Goal: Transaction & Acquisition: Purchase product/service

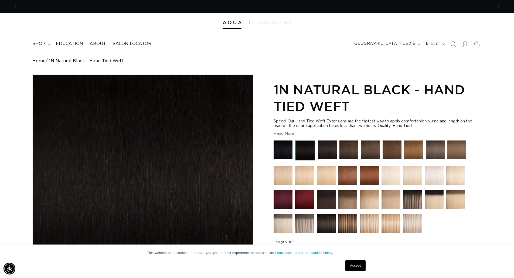
scroll to position [0, 951]
click at [48, 43] on icon at bounding box center [49, 44] width 3 height 2
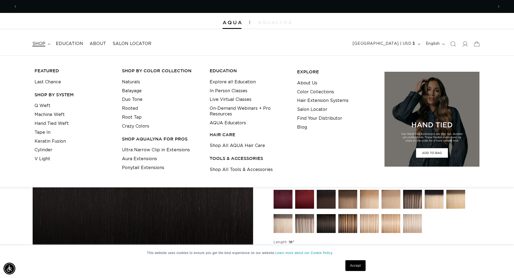
scroll to position [0, 475]
click at [59, 139] on link "Keratin Fusion" at bounding box center [50, 141] width 31 height 9
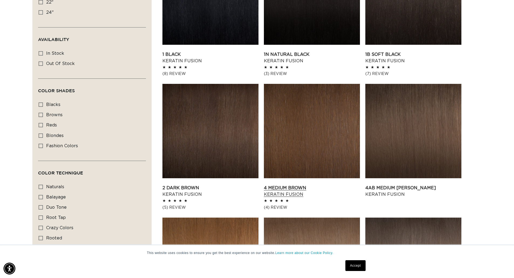
scroll to position [0, 475]
click at [320, 185] on link "4 Medium Brown Keratin Fusion" at bounding box center [312, 191] width 96 height 13
click at [356, 267] on link "Accept" at bounding box center [355, 265] width 20 height 11
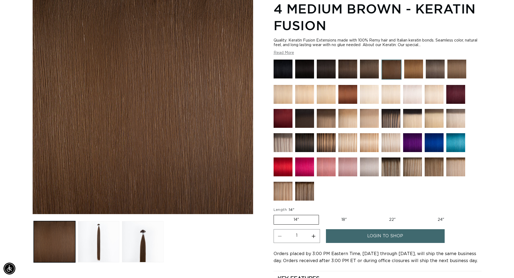
scroll to position [0, 475]
drag, startPoint x: 359, startPoint y: 39, endPoint x: 370, endPoint y: 47, distance: 13.7
click at [370, 47] on div "Quality: Keratin Fusion Extensions made with 100% Remy hair and Italian keratin…" at bounding box center [377, 42] width 208 height 9
drag, startPoint x: 361, startPoint y: 47, endPoint x: 361, endPoint y: 39, distance: 8.1
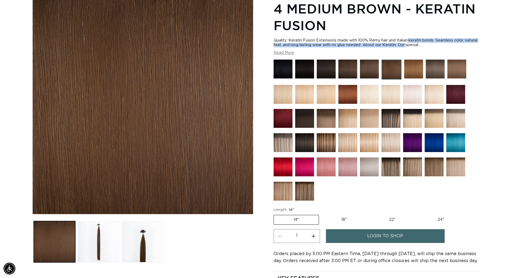
click at [361, 39] on div "Quality: Keratin Fusion Extensions made with 100% Remy hair and Italian keratin…" at bounding box center [377, 42] width 208 height 9
click at [359, 42] on div "Quality: Keratin Fusion Extensions made with 100% Remy hair and Italian keratin…" at bounding box center [377, 42] width 208 height 9
drag, startPoint x: 360, startPoint y: 39, endPoint x: 366, endPoint y: 47, distance: 10.3
click at [366, 47] on div "Quality: Keratin Fusion Extensions made with 100% Remy hair and Italian keratin…" at bounding box center [377, 46] width 208 height 17
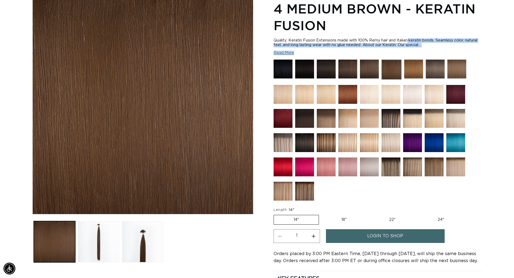
click at [363, 47] on div "Quality: Keratin Fusion Extensions made with 100% Remy hair and Italian keratin…" at bounding box center [377, 42] width 208 height 9
drag, startPoint x: 362, startPoint y: 45, endPoint x: 352, endPoint y: 39, distance: 11.6
click at [352, 39] on div "Quality: Keratin Fusion Extensions made with 100% Remy hair and Italian keratin…" at bounding box center [377, 42] width 208 height 9
drag, startPoint x: 351, startPoint y: 40, endPoint x: 368, endPoint y: 44, distance: 18.0
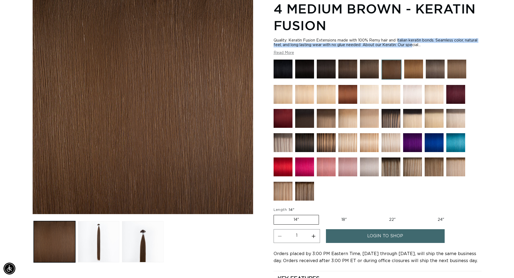
click at [368, 44] on div "Quality: Keratin Fusion Extensions made with 100% Remy hair and Italian keratin…" at bounding box center [377, 42] width 208 height 9
click at [364, 44] on div "Quality: Keratin Fusion Extensions made with 100% Remy hair and Italian keratin…" at bounding box center [377, 42] width 208 height 9
drag, startPoint x: 361, startPoint y: 45, endPoint x: 358, endPoint y: 40, distance: 5.6
click at [358, 40] on div "Quality: Keratin Fusion Extensions made with 100% Remy hair and Italian keratin…" at bounding box center [377, 42] width 208 height 9
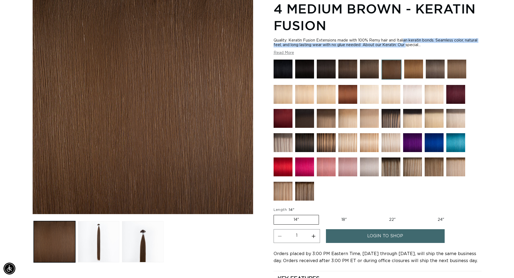
click at [358, 40] on div "Quality: Keratin Fusion Extensions made with 100% Remy hair and Italian keratin…" at bounding box center [377, 42] width 208 height 9
drag, startPoint x: 361, startPoint y: 44, endPoint x: 358, endPoint y: 40, distance: 5.4
click at [358, 40] on div "Quality: Keratin Fusion Extensions made with 100% Remy hair and Italian keratin…" at bounding box center [377, 42] width 208 height 9
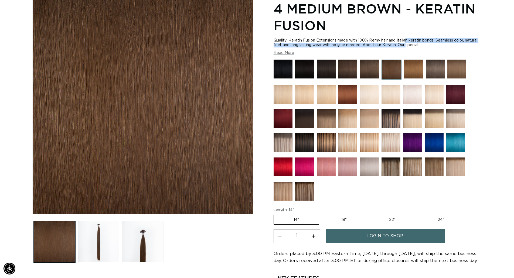
drag, startPoint x: 361, startPoint y: 44, endPoint x: 359, endPoint y: 41, distance: 3.3
click at [359, 41] on div "Quality: Keratin Fusion Extensions made with 100% Remy hair and Italian keratin…" at bounding box center [377, 42] width 208 height 9
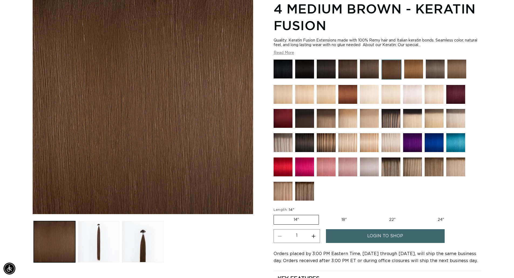
click at [366, 231] on link "login to shop" at bounding box center [385, 236] width 119 height 14
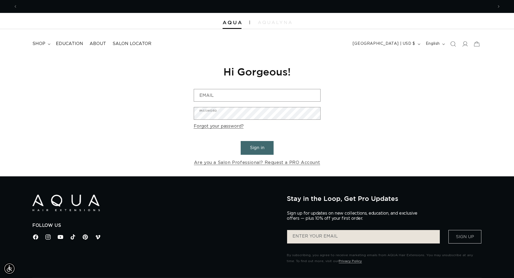
scroll to position [0, 475]
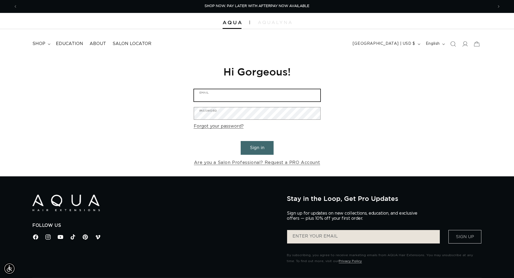
click at [263, 90] on input "Email" at bounding box center [257, 95] width 126 height 12
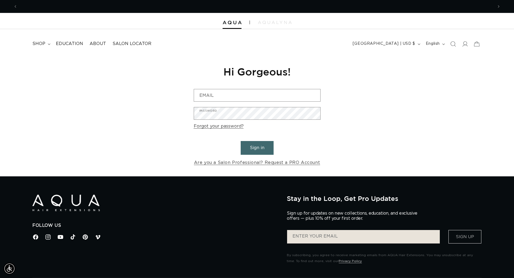
scroll to position [0, 951]
click at [418, 88] on div "Reset your password We will send you an email to reset your password Email Subm…" at bounding box center [257, 115] width 514 height 121
click at [363, 106] on div "Reset your password We will send you an email to reset your password Email Subm…" at bounding box center [257, 115] width 514 height 121
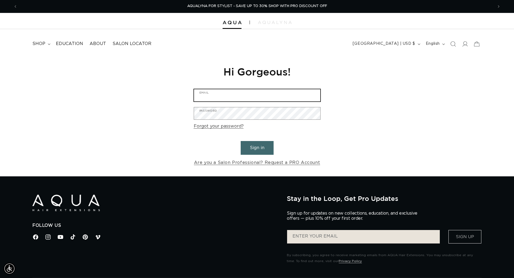
click at [239, 93] on input "Email" at bounding box center [257, 95] width 126 height 12
type input "kathryns@blushsalonfargo.com"
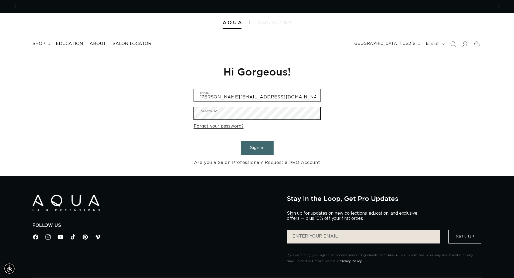
scroll to position [0, 959]
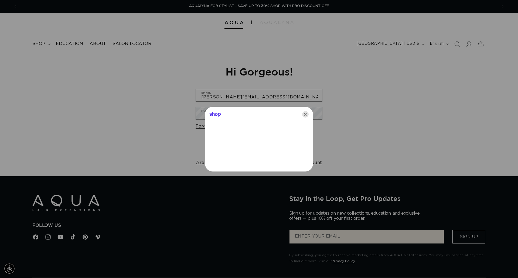
click at [306, 114] on icon "Close" at bounding box center [305, 114] width 6 height 6
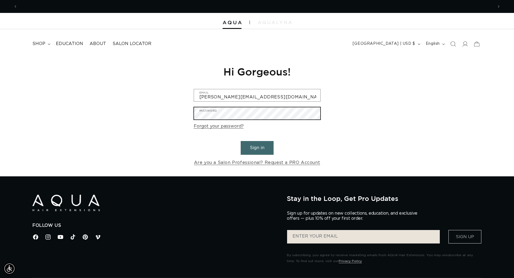
scroll to position [0, 0]
click at [241, 141] on button "Sign in" at bounding box center [257, 148] width 33 height 14
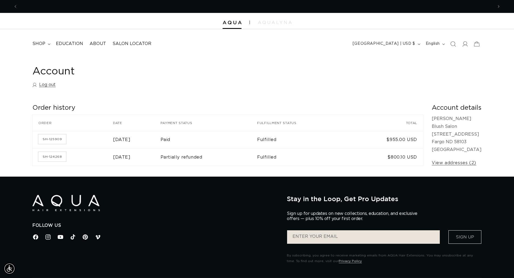
scroll to position [0, 475]
click at [173, 60] on div "Account Log out Order history Order history Order Date Payment status Fulfillme…" at bounding box center [257, 115] width 514 height 121
click at [48, 43] on summary "shop" at bounding box center [40, 44] width 23 height 12
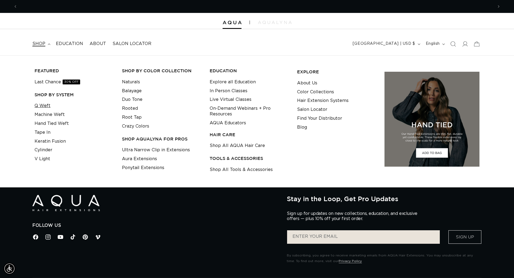
scroll to position [0, 951]
click at [54, 140] on link "Keratin Fusion" at bounding box center [50, 141] width 31 height 9
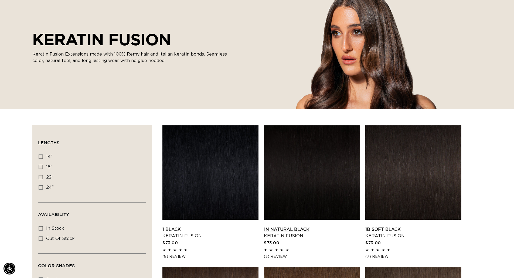
scroll to position [108, 0]
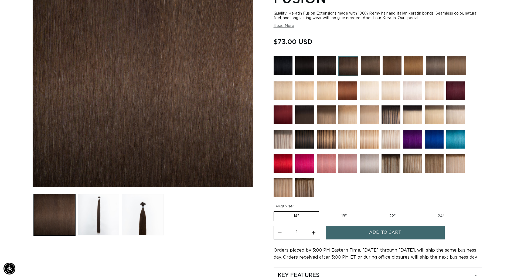
scroll to position [0, 475]
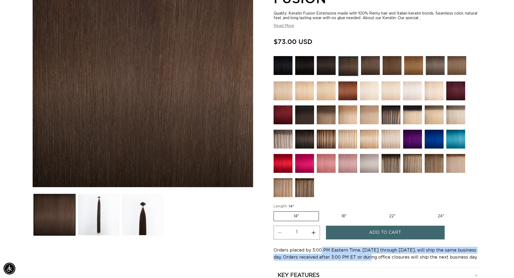
drag, startPoint x: 321, startPoint y: 247, endPoint x: 360, endPoint y: 261, distance: 41.6
click at [360, 261] on div "Orders placed by 3:00 PM Eastern Time, [DATE] through [DATE], will ship the sam…" at bounding box center [377, 254] width 208 height 14
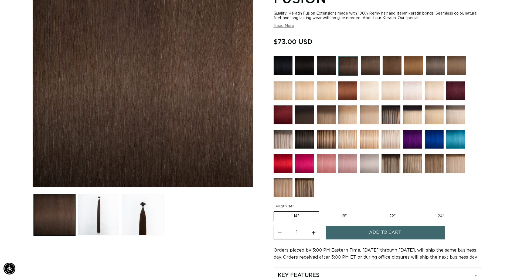
click at [388, 257] on span "Orders placed by 3:00 PM Eastern Time, [DATE] through [DATE], will ship the sam…" at bounding box center [375, 253] width 204 height 11
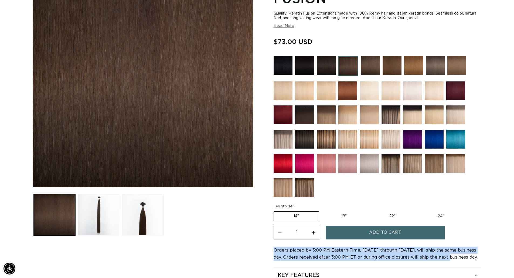
scroll to position [0, 951]
drag, startPoint x: 436, startPoint y: 256, endPoint x: 273, endPoint y: 249, distance: 163.6
click at [273, 249] on div "Skip to product information Open media 1 in modal Open media 2 in modal Open me…" at bounding box center [256, 140] width 449 height 347
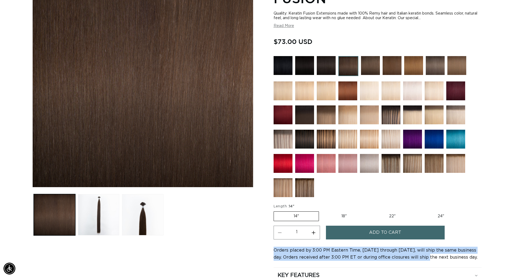
drag, startPoint x: 273, startPoint y: 249, endPoint x: 415, endPoint y: 257, distance: 142.0
click at [416, 256] on div "Skip to product information Open media 1 in modal Open media 2 in modal Open me…" at bounding box center [256, 140] width 449 height 347
click at [413, 259] on span "Orders placed by 3:00 PM Eastern Time, [DATE] through [DATE], will ship the sam…" at bounding box center [375, 253] width 204 height 11
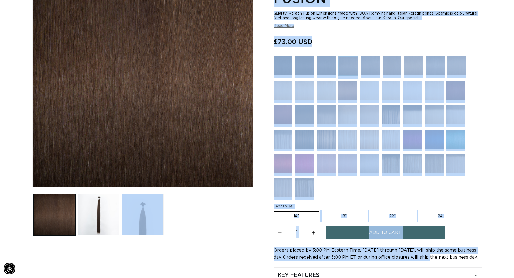
drag, startPoint x: 418, startPoint y: 258, endPoint x: 259, endPoint y: 241, distance: 159.9
click at [259, 241] on div "Skip to product information Open media 1 in modal Open media 2 in modal Open me…" at bounding box center [256, 140] width 449 height 347
click at [269, 249] on div "Skip to product information Open media 1 in modal Open media 2 in modal Open me…" at bounding box center [256, 140] width 449 height 347
click at [303, 247] on div "Orders placed by 3:00 PM Eastern Time, [DATE] through [DATE], will ship the sam…" at bounding box center [377, 254] width 208 height 14
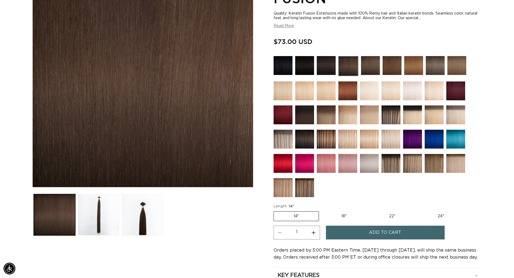
scroll to position [0, 951]
click at [308, 246] on section "2 Dark Brown - Keratin Fusion Quality: Keratin Fusion Extensions made with 100%…" at bounding box center [377, 143] width 208 height 342
click at [311, 255] on span "Orders placed by 3:00 PM Eastern Time, [DATE] through [DATE], will ship the sam…" at bounding box center [375, 253] width 204 height 11
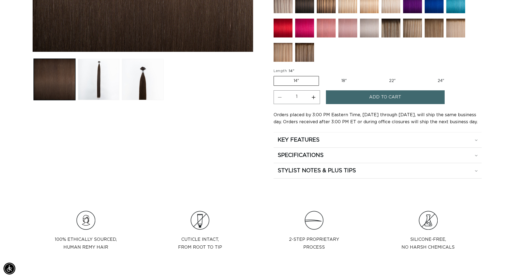
scroll to position [0, 951]
drag, startPoint x: 310, startPoint y: 118, endPoint x: 364, endPoint y: 119, distance: 53.1
click at [364, 119] on div "Orders placed by 3:00 PM Eastern Time, [DATE] through [DATE], will ship the sam…" at bounding box center [377, 118] width 208 height 14
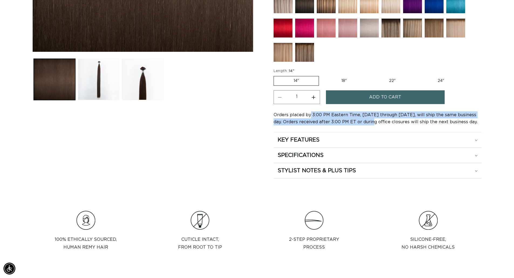
click at [364, 121] on span "Orders placed by 3:00 PM Eastern Time, [DATE] through [DATE], will ship the sam…" at bounding box center [375, 118] width 204 height 11
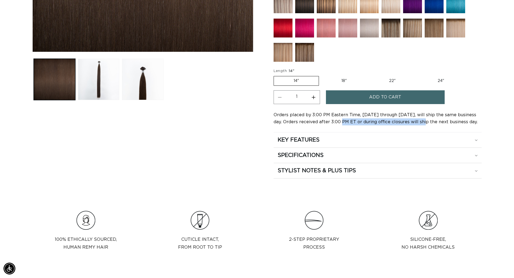
drag, startPoint x: 412, startPoint y: 122, endPoint x: 331, endPoint y: 121, distance: 80.9
click at [331, 121] on span "Orders placed by 3:00 PM Eastern Time, [DATE] through [DATE], will ship the sam…" at bounding box center [375, 118] width 204 height 11
click at [331, 120] on span "Orders placed by 3:00 PM Eastern Time, [DATE] through [DATE], will ship the sam…" at bounding box center [375, 118] width 204 height 11
drag, startPoint x: 348, startPoint y: 115, endPoint x: 488, endPoint y: 126, distance: 139.8
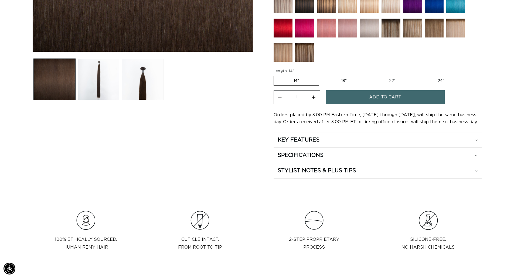
click at [451, 125] on div "Orders placed by 3:00 PM Eastern Time, [DATE] through [DATE], will ship the sam…" at bounding box center [377, 118] width 208 height 14
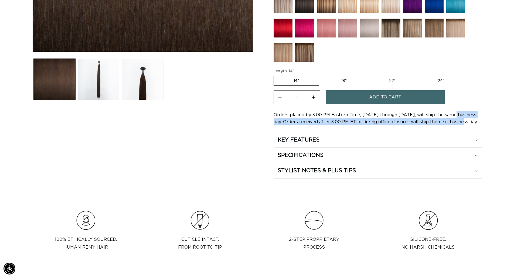
drag, startPoint x: 451, startPoint y: 124, endPoint x: 451, endPoint y: 114, distance: 10.0
click at [451, 114] on span "Orders placed by 3:00 PM Eastern Time, [DATE] through [DATE], will ship the sam…" at bounding box center [375, 118] width 204 height 11
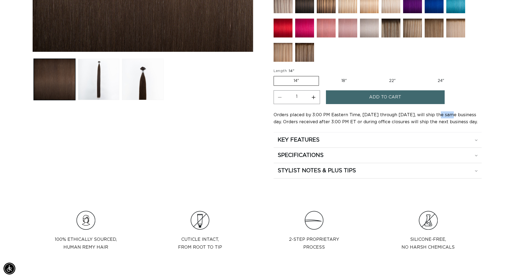
scroll to position [0, 475]
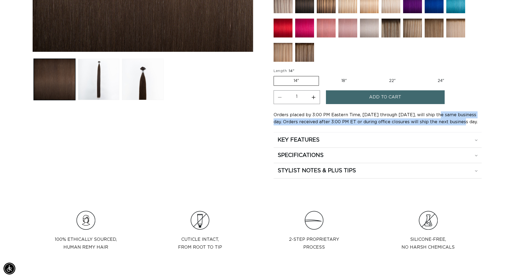
drag, startPoint x: 436, startPoint y: 115, endPoint x: 458, endPoint y: 122, distance: 22.8
click at [454, 124] on span "Orders placed by 3:00 PM Eastern Time, [DATE] through [DATE], will ship the sam…" at bounding box center [375, 118] width 204 height 11
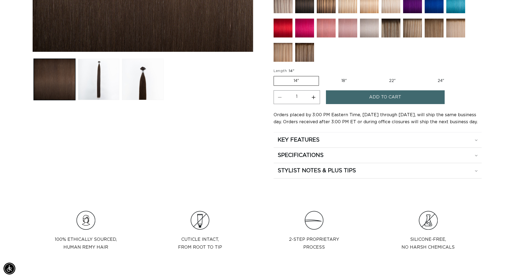
click at [458, 122] on span "Orders placed by 3:00 PM Eastern Time, [DATE] through [DATE], will ship the sam…" at bounding box center [375, 118] width 204 height 11
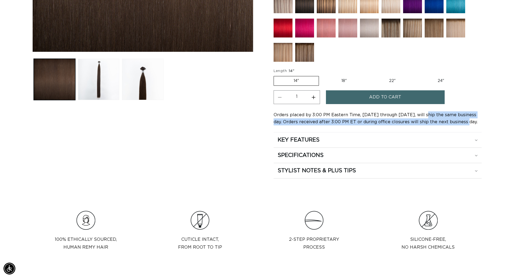
drag, startPoint x: 438, startPoint y: 122, endPoint x: 425, endPoint y: 113, distance: 15.4
click at [425, 113] on span "Orders placed by 3:00 PM Eastern Time, [DATE] through [DATE], will ship the sam…" at bounding box center [375, 118] width 204 height 11
click at [428, 111] on section "2 Dark Brown - Keratin Fusion Quality: Keratin Fusion Extensions made with 100%…" at bounding box center [377, 8] width 208 height 342
drag, startPoint x: 433, startPoint y: 112, endPoint x: 454, endPoint y: 120, distance: 22.4
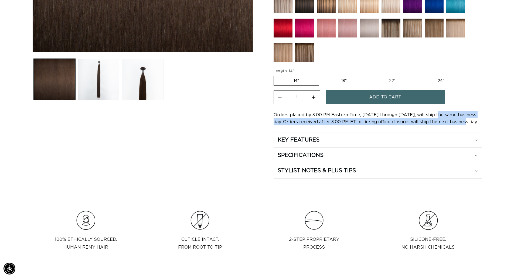
click at [454, 120] on div "Orders placed by 3:00 PM Eastern Time, [DATE] through [DATE], will ship the sam…" at bounding box center [377, 118] width 208 height 14
click at [454, 120] on span "Orders placed by 3:00 PM Eastern Time, [DATE] through [DATE], will ship the sam…" at bounding box center [375, 118] width 204 height 11
drag, startPoint x: 456, startPoint y: 121, endPoint x: 430, endPoint y: 114, distance: 27.3
click at [430, 114] on span "Orders placed by 3:00 PM Eastern Time, [DATE] through [DATE], will ship the sam…" at bounding box center [375, 118] width 204 height 11
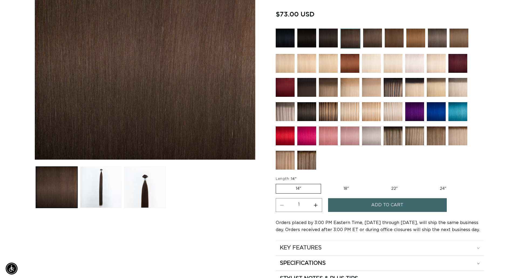
scroll to position [0, 0]
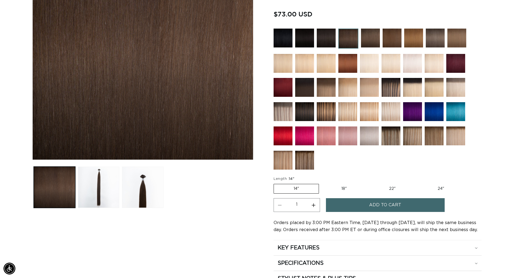
click at [379, 204] on span "Add to cart" at bounding box center [385, 205] width 32 height 14
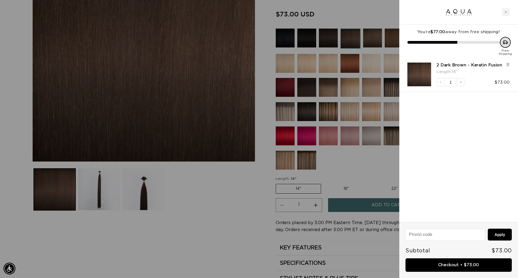
scroll to position [0, 479]
click at [451, 264] on link "Checkout • $73.00" at bounding box center [458, 265] width 106 height 14
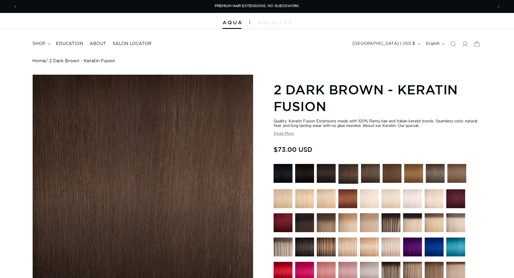
scroll to position [135, 0]
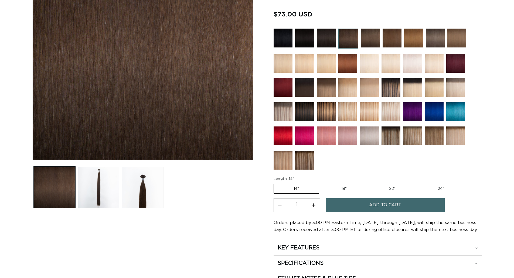
click at [309, 203] on button "Increase quantity for 2 Dark Brown - Keratin Fusion" at bounding box center [313, 205] width 12 height 14
click at [312, 204] on button "Increase quantity for 2 Dark Brown - Keratin Fusion" at bounding box center [313, 205] width 12 height 14
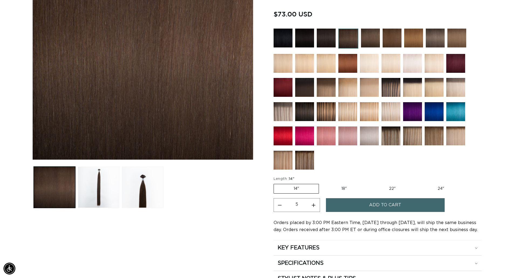
click at [312, 204] on button "Increase quantity for 2 Dark Brown - Keratin Fusion" at bounding box center [313, 205] width 12 height 14
type input "6"
click at [364, 204] on button "Add to cart" at bounding box center [385, 205] width 119 height 14
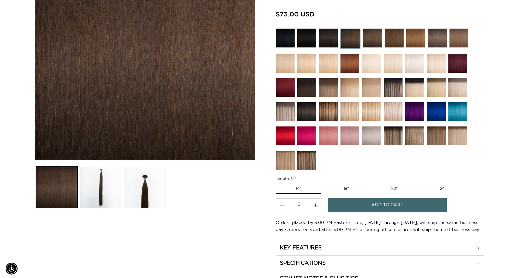
scroll to position [0, 479]
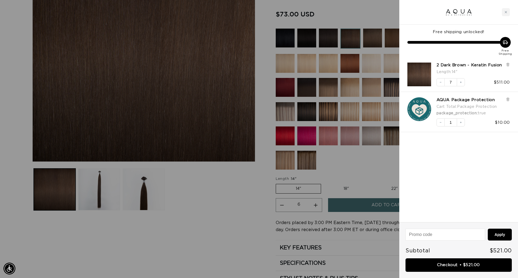
click at [426, 265] on link "Checkout • $521.00" at bounding box center [458, 265] width 106 height 14
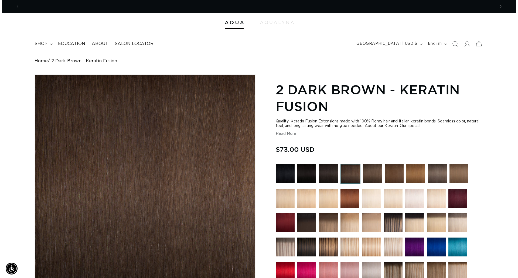
scroll to position [0, 475]
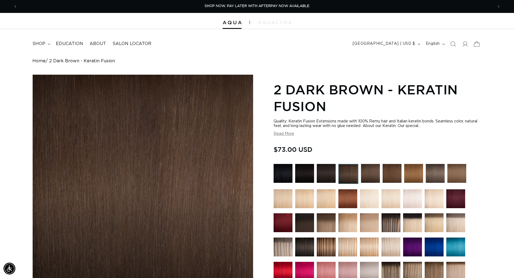
click at [475, 44] on icon at bounding box center [476, 43] width 13 height 13
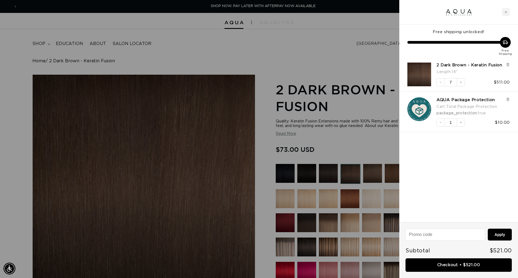
scroll to position [0, 479]
click at [440, 82] on icon "Decrease quantity" at bounding box center [440, 82] width 3 height 3
click at [439, 83] on icon "Decrease quantity" at bounding box center [440, 82] width 3 height 3
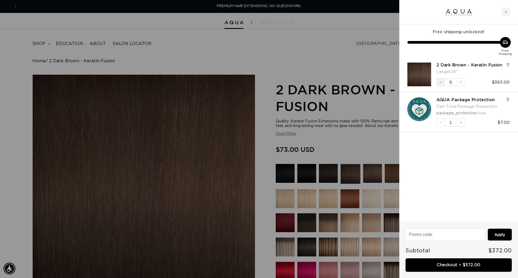
click at [439, 83] on icon "Decrease quantity" at bounding box center [440, 82] width 3 height 3
click at [439, 82] on icon "Decrease quantity" at bounding box center [440, 82] width 3 height 3
click at [448, 169] on div "You’re $1.00 away from free shipping! Free Shipping 2 Dark Brown - Keratin Fusi…" at bounding box center [458, 124] width 119 height 198
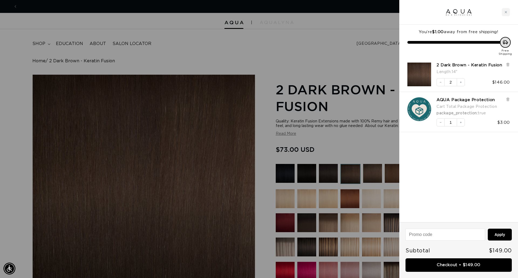
scroll to position [0, 959]
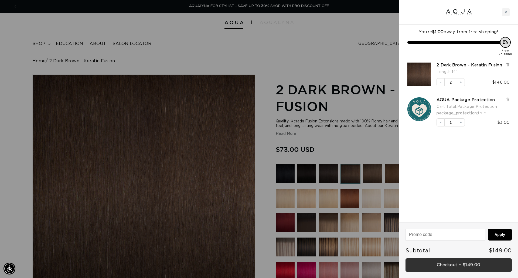
click at [463, 263] on link "Checkout • $149.00" at bounding box center [458, 265] width 106 height 14
